Goal: Task Accomplishment & Management: Use online tool/utility

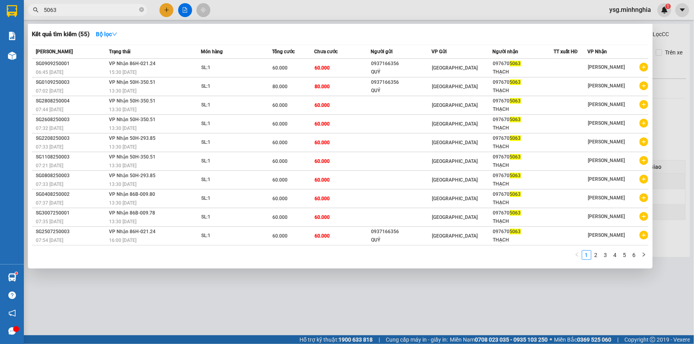
click at [239, 0] on div at bounding box center [347, 172] width 694 height 344
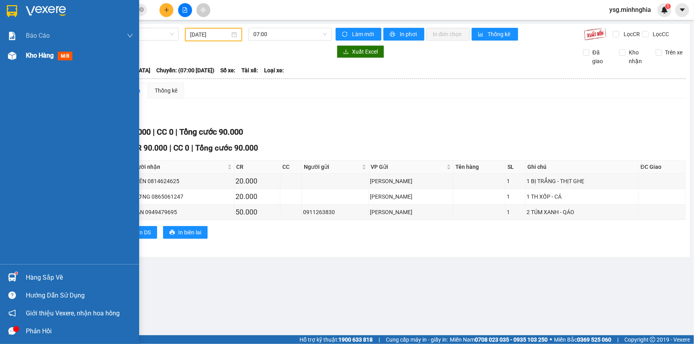
click at [39, 54] on span "Kho hàng" at bounding box center [40, 56] width 28 height 8
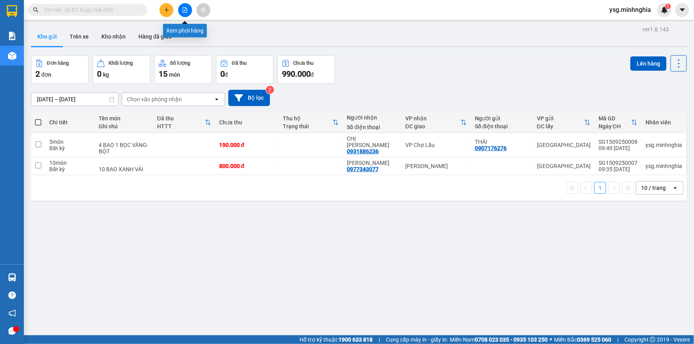
click at [183, 12] on icon "file-add" at bounding box center [185, 10] width 6 height 6
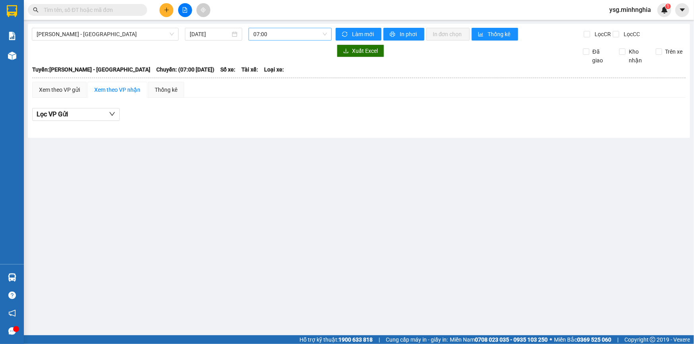
click at [265, 33] on span "07:00" at bounding box center [290, 34] width 74 height 12
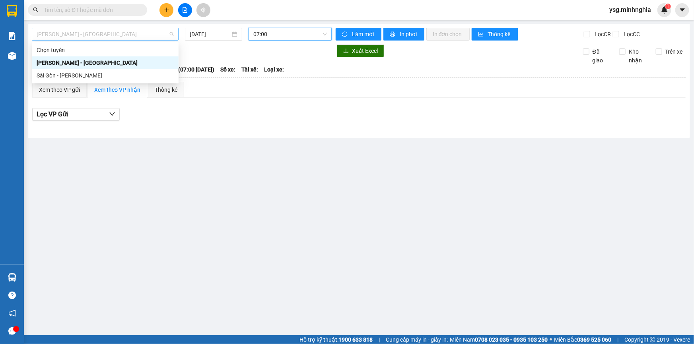
click at [51, 30] on span "[PERSON_NAME] - [GEOGRAPHIC_DATA]" at bounding box center [105, 34] width 137 height 12
click at [72, 77] on div "Sài Gòn - [PERSON_NAME]" at bounding box center [105, 75] width 137 height 9
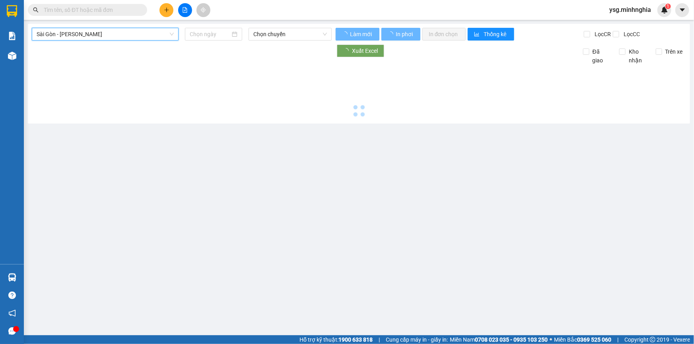
type input "15/09/2025"
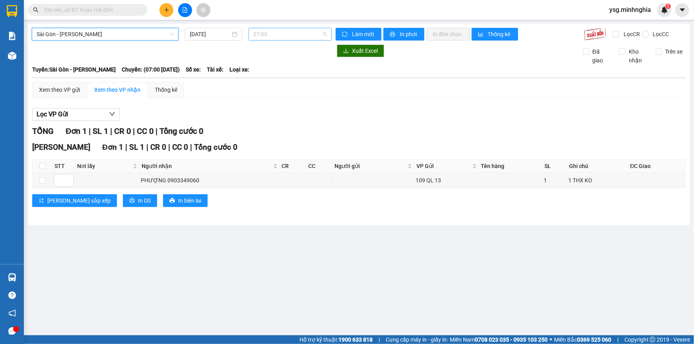
click at [280, 32] on span "07:00" at bounding box center [290, 34] width 74 height 12
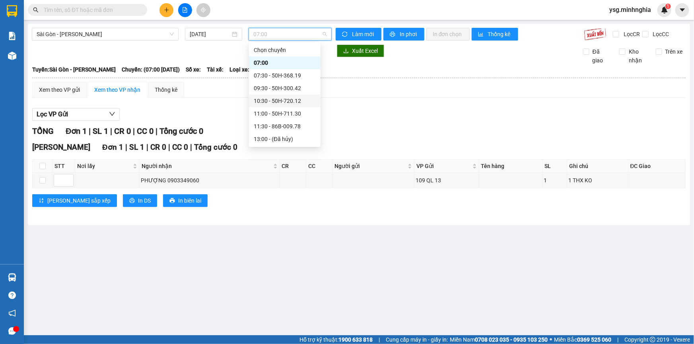
click at [280, 97] on div "10:30 - 50H-720.12" at bounding box center [285, 101] width 62 height 9
